Goal: Ask a question

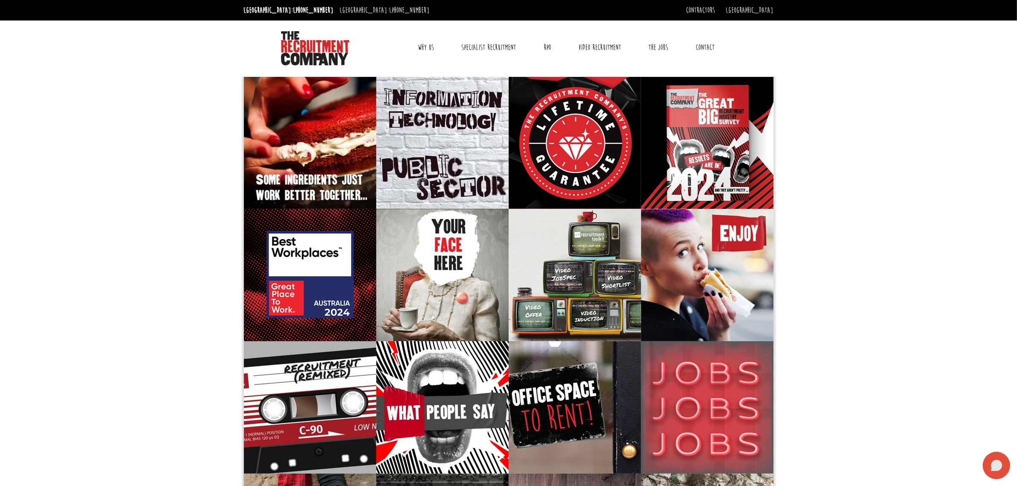
click at [988, 463] on icon at bounding box center [996, 465] width 27 height 27
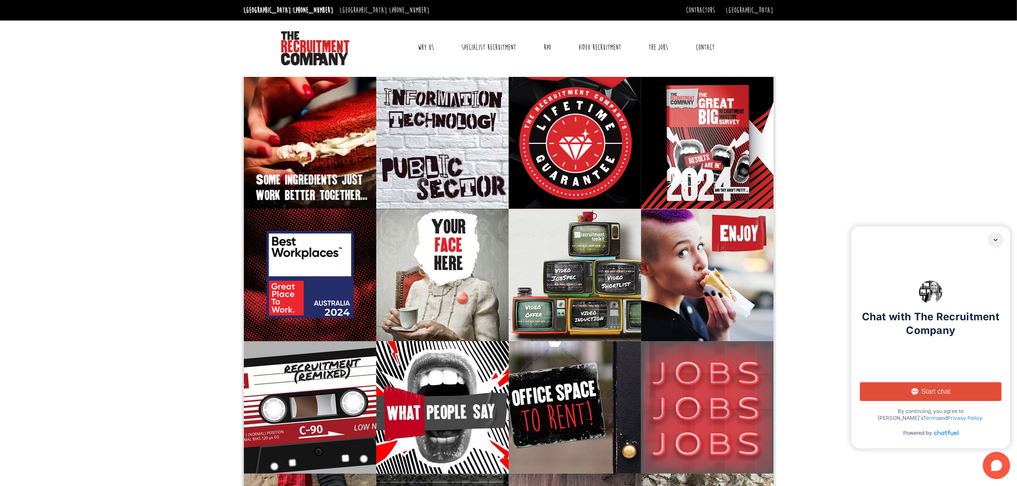
click at [940, 390] on span "Start chat" at bounding box center [936, 392] width 29 height 9
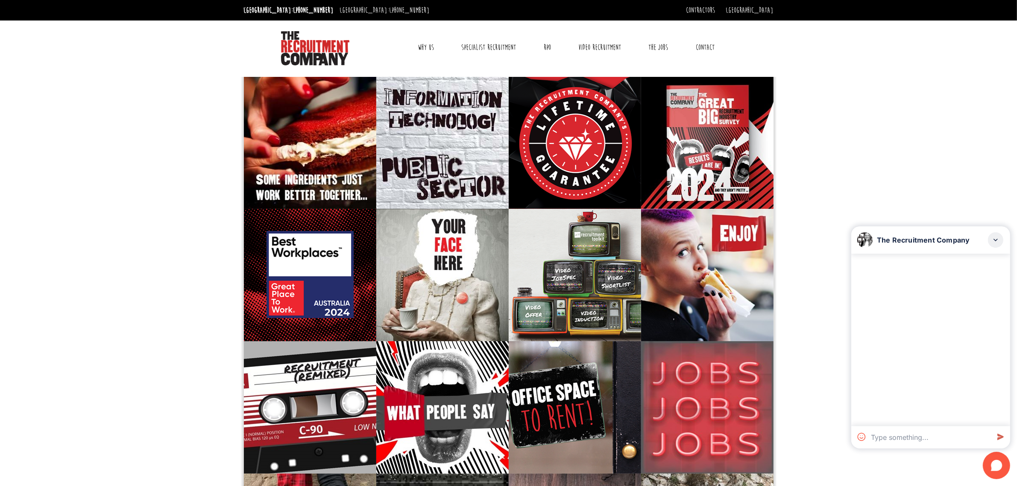
click at [919, 436] on textarea at bounding box center [929, 437] width 122 height 22
type textarea "Hi, I would ne interested in any Technical\Professional service roles you may h…"
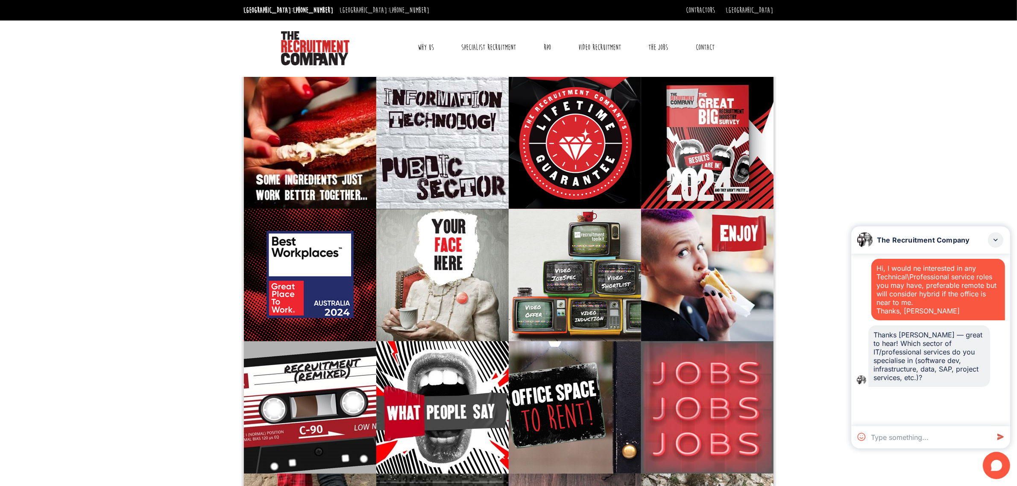
drag, startPoint x: 992, startPoint y: 370, endPoint x: 872, endPoint y: 337, distance: 124.1
click at [872, 337] on div "Thanks [PERSON_NAME] — great to hear! Which sector of IT/professional services …" at bounding box center [931, 357] width 149 height 62
click at [910, 438] on textarea at bounding box center [929, 437] width 122 height 22
paste textarea "There is no specific industry as I work for an MSP so the customers I work with…"
type textarea "There is no specific industry as I work for an MSP so the customers I work with…"
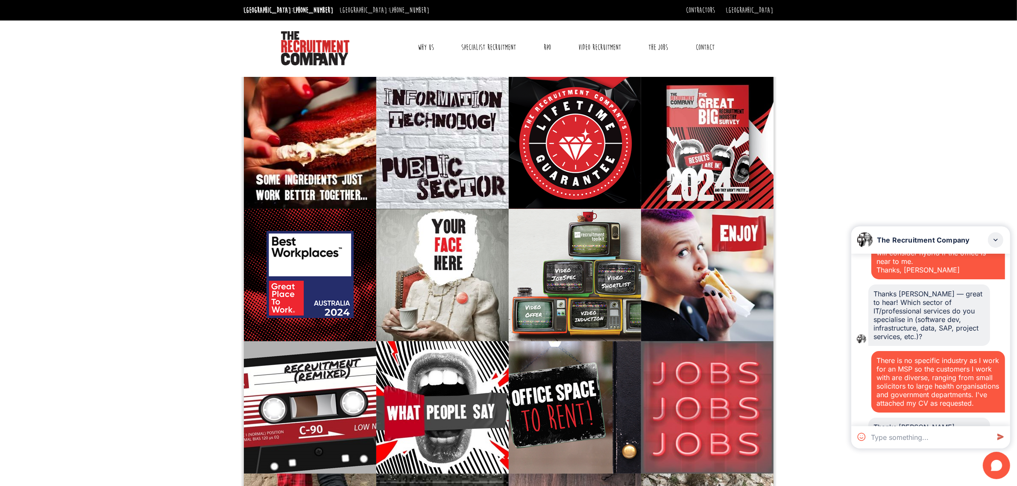
scroll to position [116, 0]
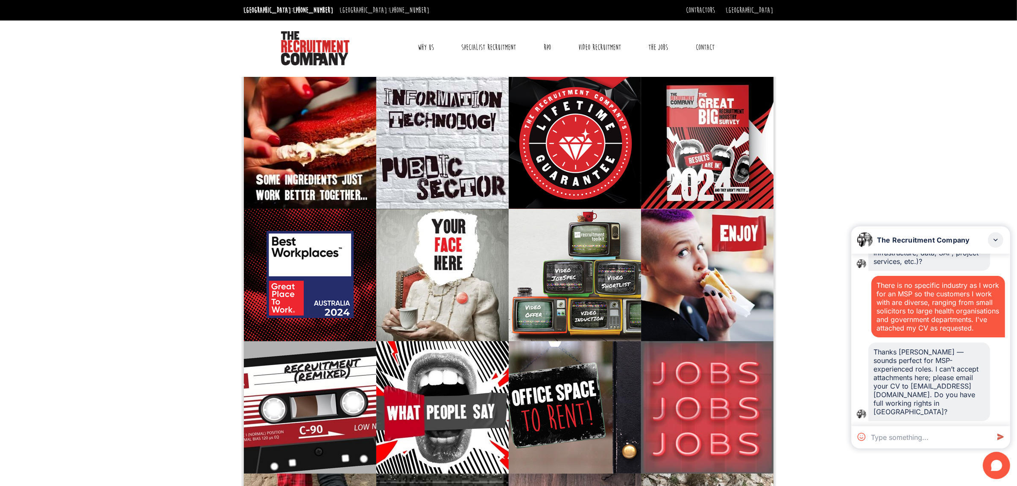
drag, startPoint x: 942, startPoint y: 411, endPoint x: 872, endPoint y: 361, distance: 85.7
click at [872, 361] on div "Thanks [PERSON_NAME] — sounds perfect for MSP-experienced roles. I can’t accept…" at bounding box center [930, 382] width 122 height 79
drag, startPoint x: 876, startPoint y: 283, endPoint x: 921, endPoint y: 327, distance: 62.8
click at [921, 327] on div "There is no specific industry as I work for an MSP so the customers I work with…" at bounding box center [939, 307] width 134 height 62
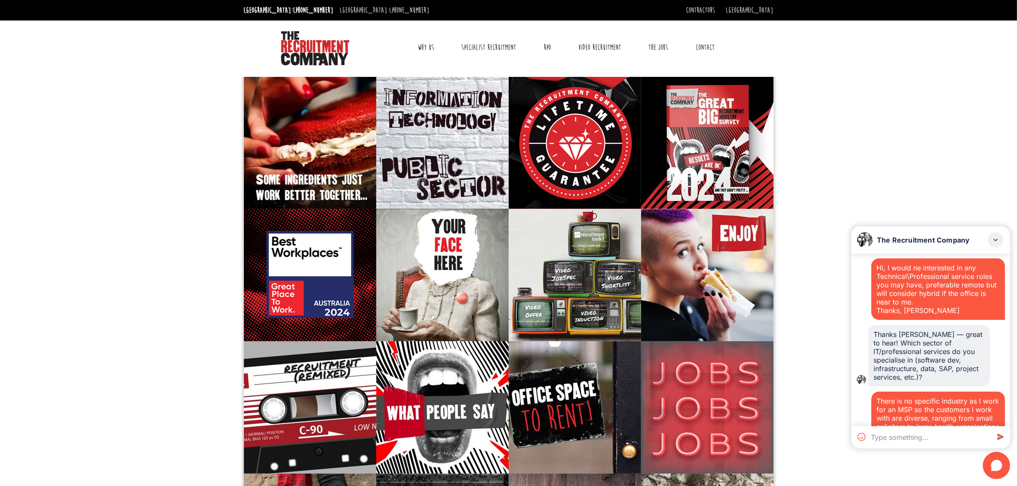
scroll to position [0, 0]
drag, startPoint x: 930, startPoint y: 314, endPoint x: 869, endPoint y: 261, distance: 80.9
click at [869, 261] on div "Hi, I would ne interested in any Technical\Professional service roles you may h…" at bounding box center [931, 290] width 149 height 62
